Goal: Navigation & Orientation: Find specific page/section

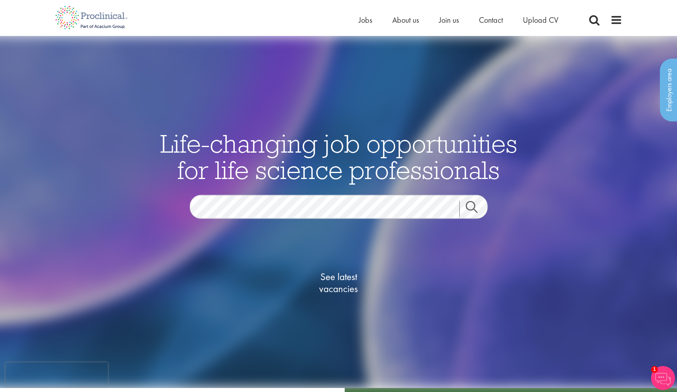
click at [474, 206] on link "Search" at bounding box center [476, 208] width 34 height 16
drag, startPoint x: 271, startPoint y: 165, endPoint x: 347, endPoint y: 190, distance: 80.3
click at [347, 190] on div "Life-changing job opportunities for life science professionals Jobs Search See …" at bounding box center [338, 229] width 399 height 199
click at [665, 378] on img at bounding box center [663, 378] width 24 height 24
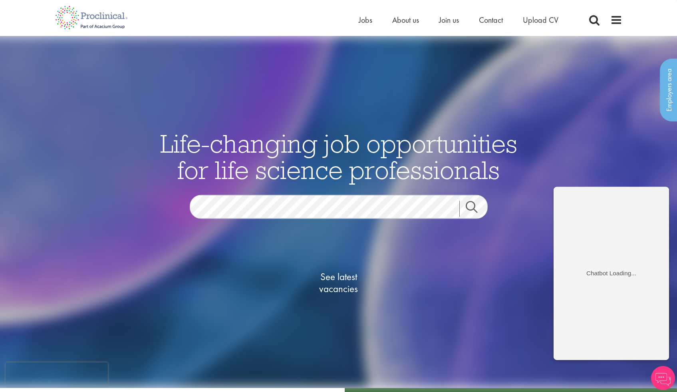
click at [474, 284] on div "See latest vacancies" at bounding box center [338, 283] width 387 height 91
click at [595, 18] on span at bounding box center [594, 20] width 12 height 12
click at [593, 20] on span at bounding box center [594, 20] width 12 height 12
click at [447, 75] on img at bounding box center [338, 212] width 799 height 352
click at [593, 20] on span at bounding box center [594, 20] width 12 height 12
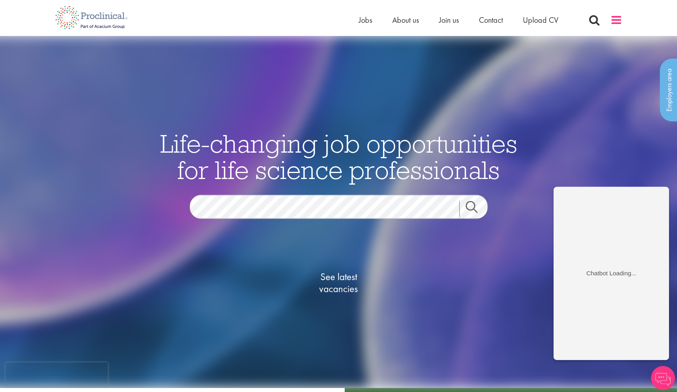
click at [618, 18] on span at bounding box center [616, 20] width 12 height 12
click at [405, 19] on span "About us" at bounding box center [405, 20] width 27 height 10
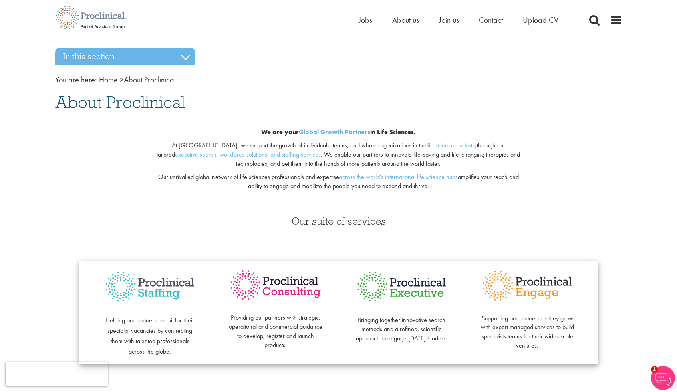
click at [442, 148] on p "At Proclinical, we support the growth of individuals, teams, and whole organiza…" at bounding box center [338, 155] width 374 height 28
click at [490, 19] on span "Contact" at bounding box center [491, 20] width 24 height 10
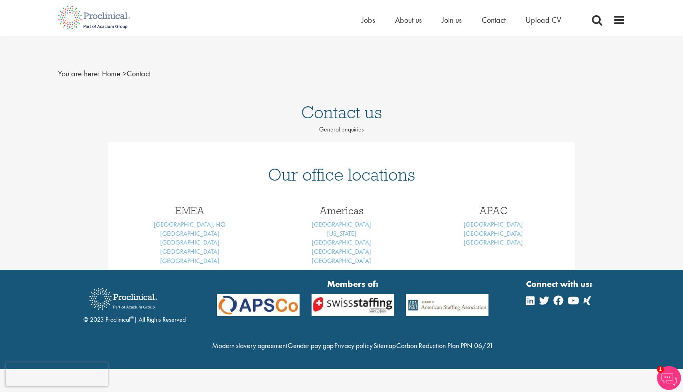
click at [499, 69] on nav "You are here: Home > Contact" at bounding box center [341, 74] width 567 height 20
click at [337, 129] on p "General enquiries" at bounding box center [341, 129] width 683 height 9
click at [446, 22] on span "Join us" at bounding box center [452, 20] width 20 height 10
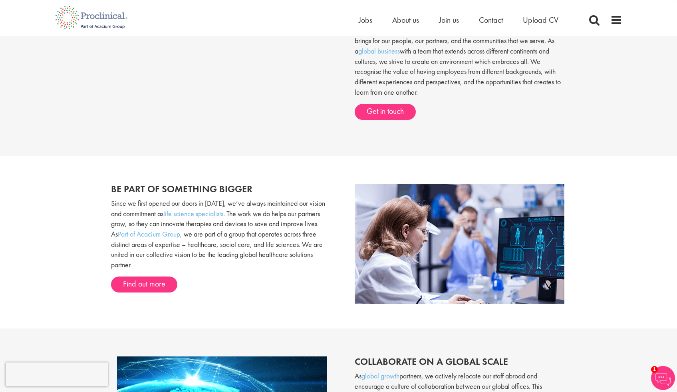
scroll to position [375, 0]
